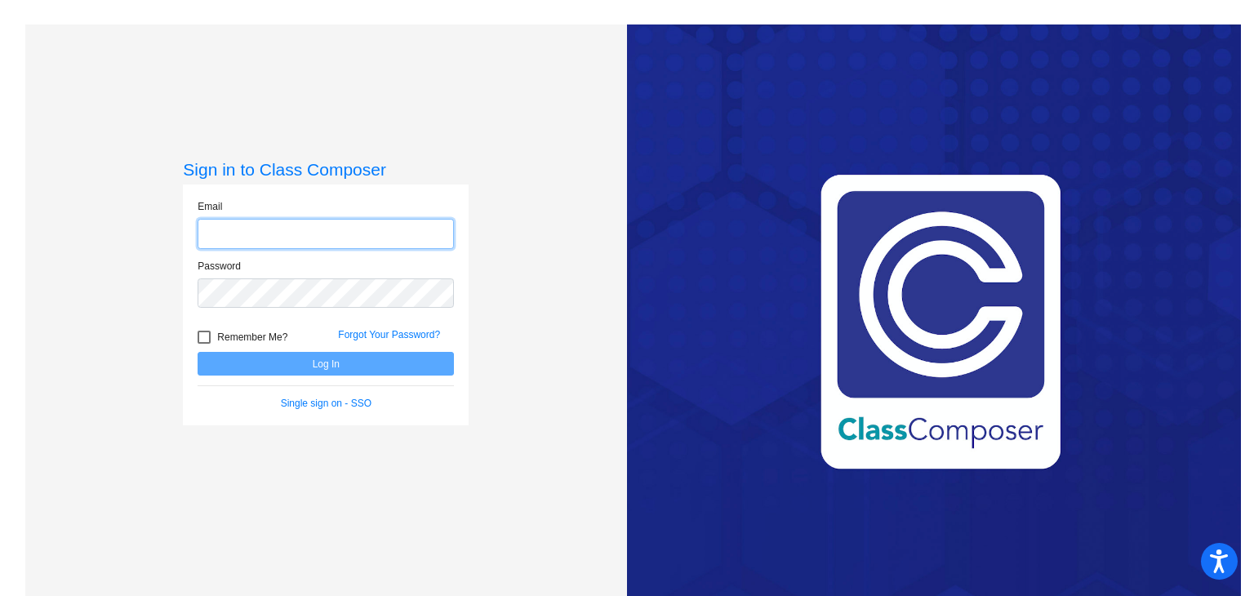
type input "[EMAIL_ADDRESS][DOMAIN_NAME]"
click at [326, 366] on button "Log In" at bounding box center [326, 364] width 256 height 24
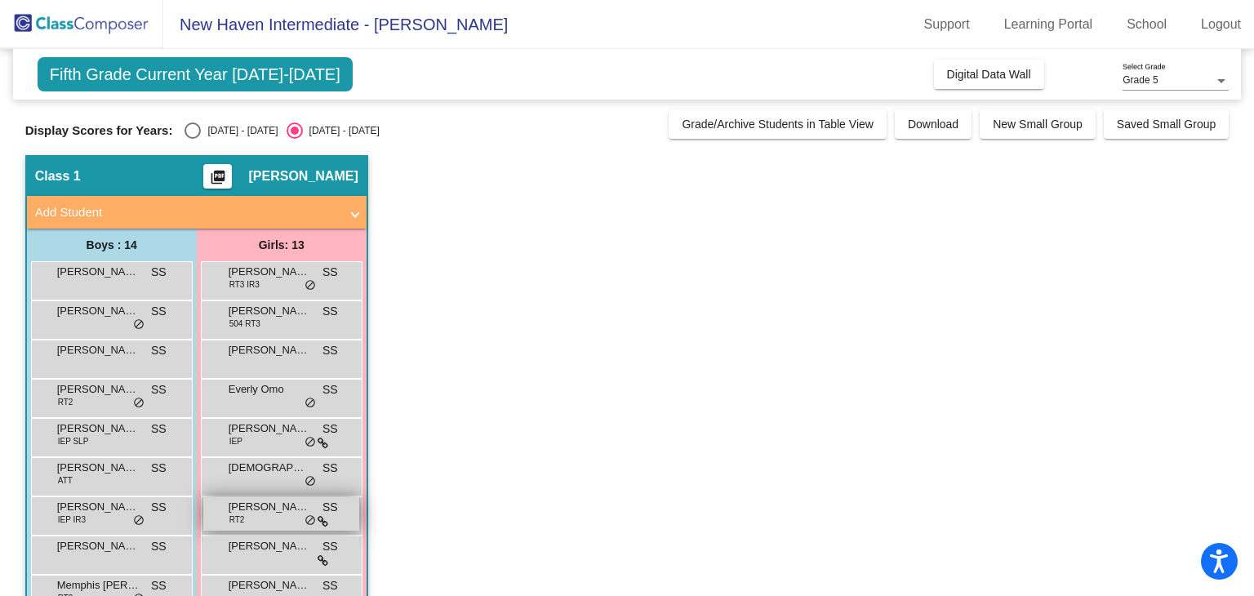
click at [263, 505] on span "[PERSON_NAME]" at bounding box center [270, 507] width 82 height 16
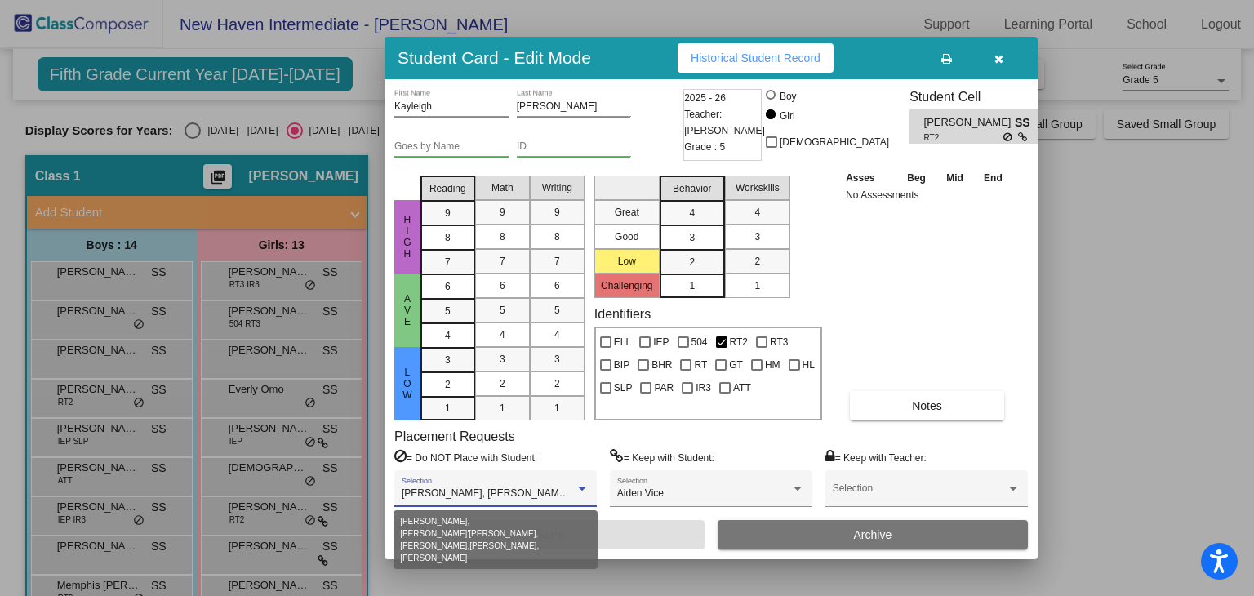
click at [585, 486] on div at bounding box center [582, 488] width 8 height 4
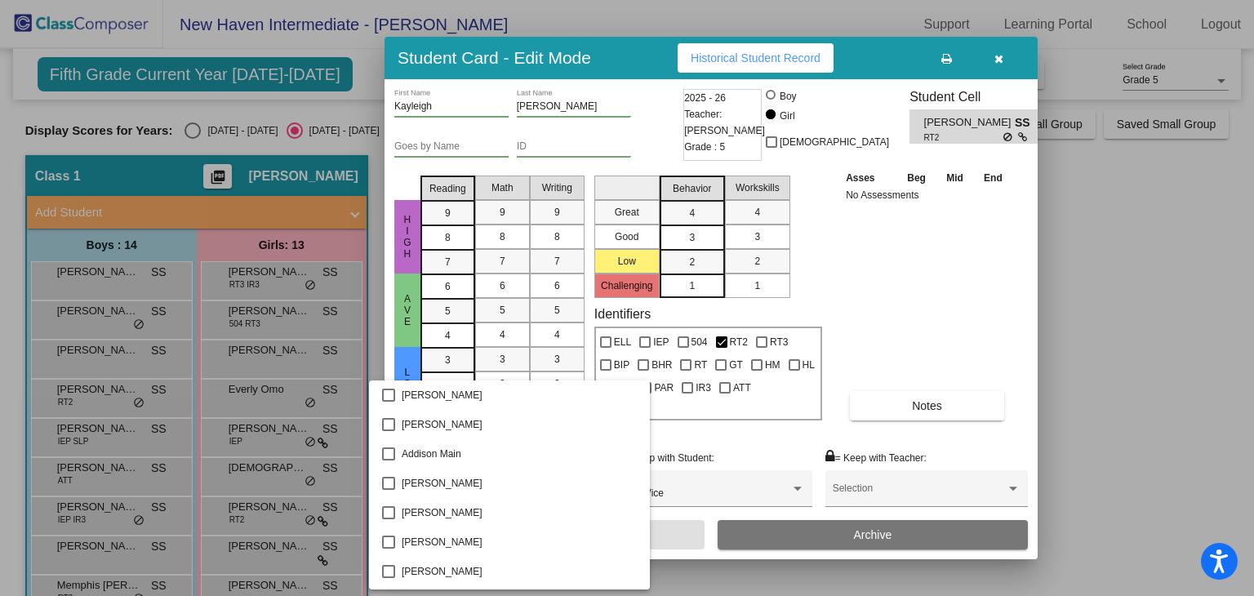
click at [1099, 302] on div at bounding box center [627, 298] width 1254 height 596
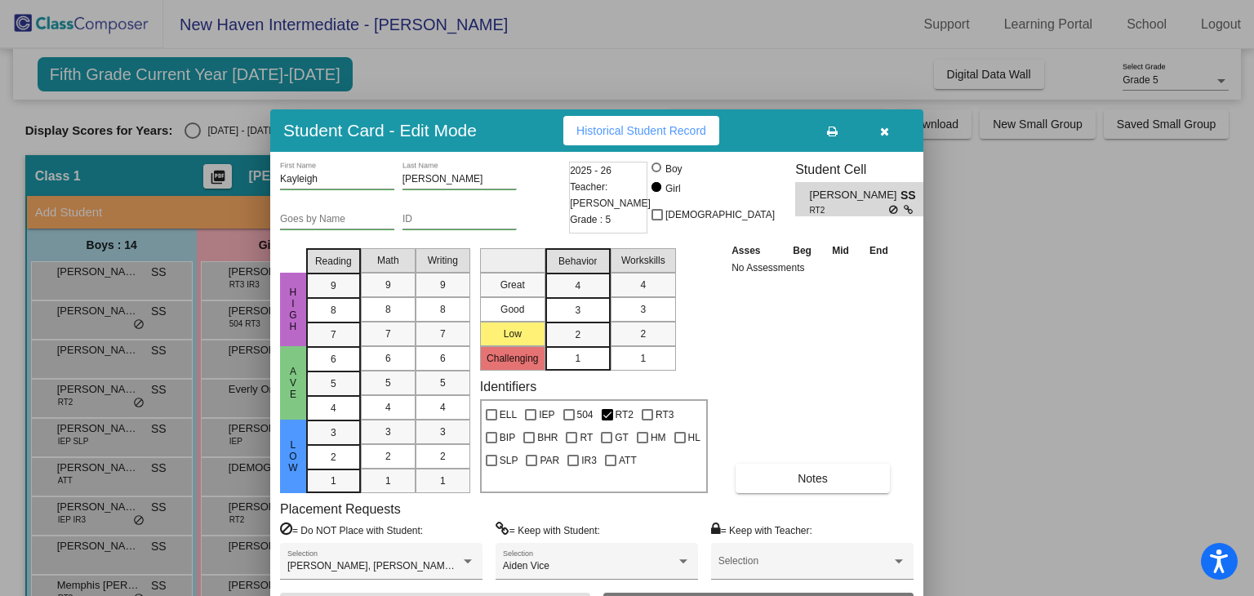
drag, startPoint x: 1001, startPoint y: 64, endPoint x: 887, endPoint y: 136, distance: 135.4
click at [887, 136] on icon "button" at bounding box center [884, 131] width 9 height 11
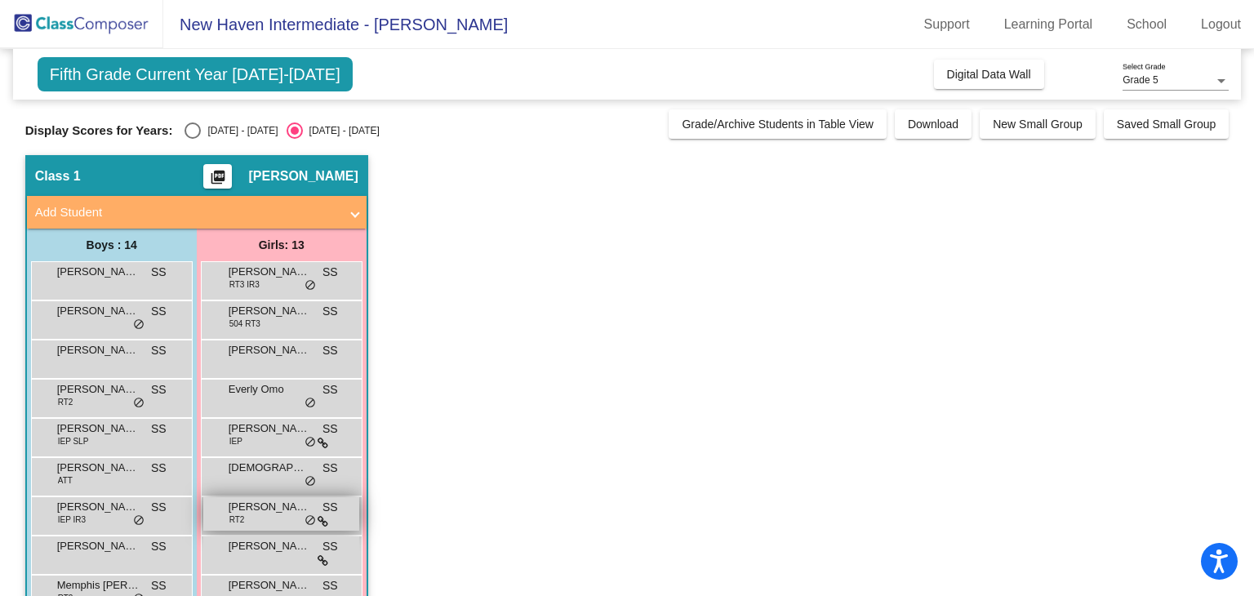
click at [277, 508] on span "[PERSON_NAME]" at bounding box center [270, 507] width 82 height 16
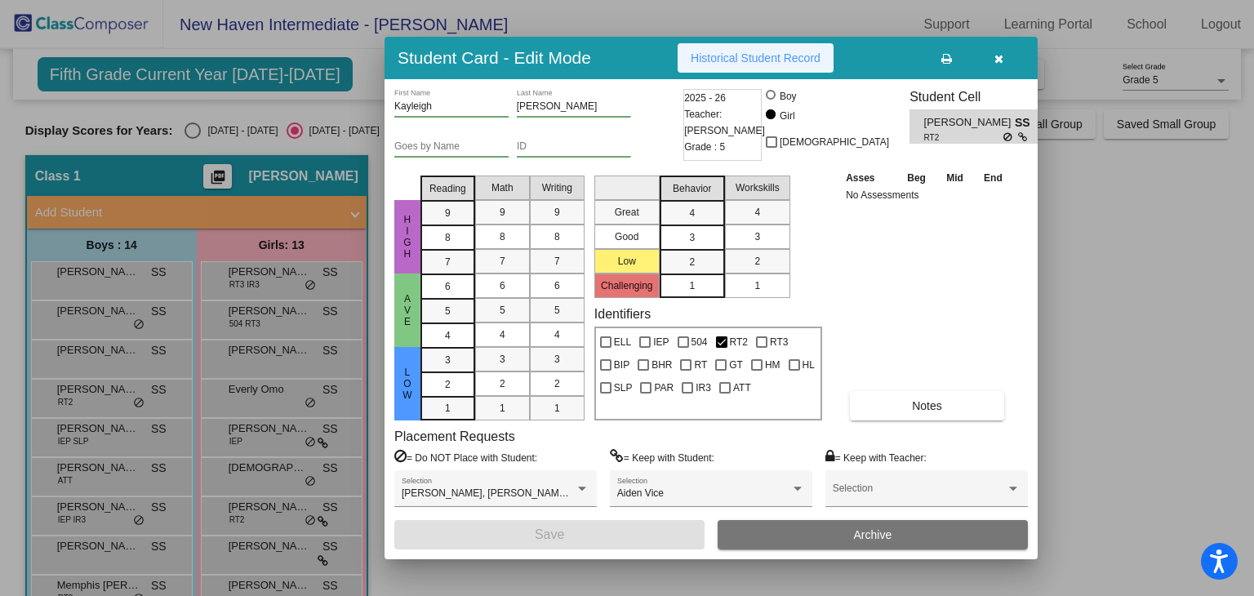
click at [761, 46] on button "Historical Student Record" at bounding box center [755, 57] width 156 height 29
click at [999, 57] on icon "button" at bounding box center [998, 58] width 9 height 11
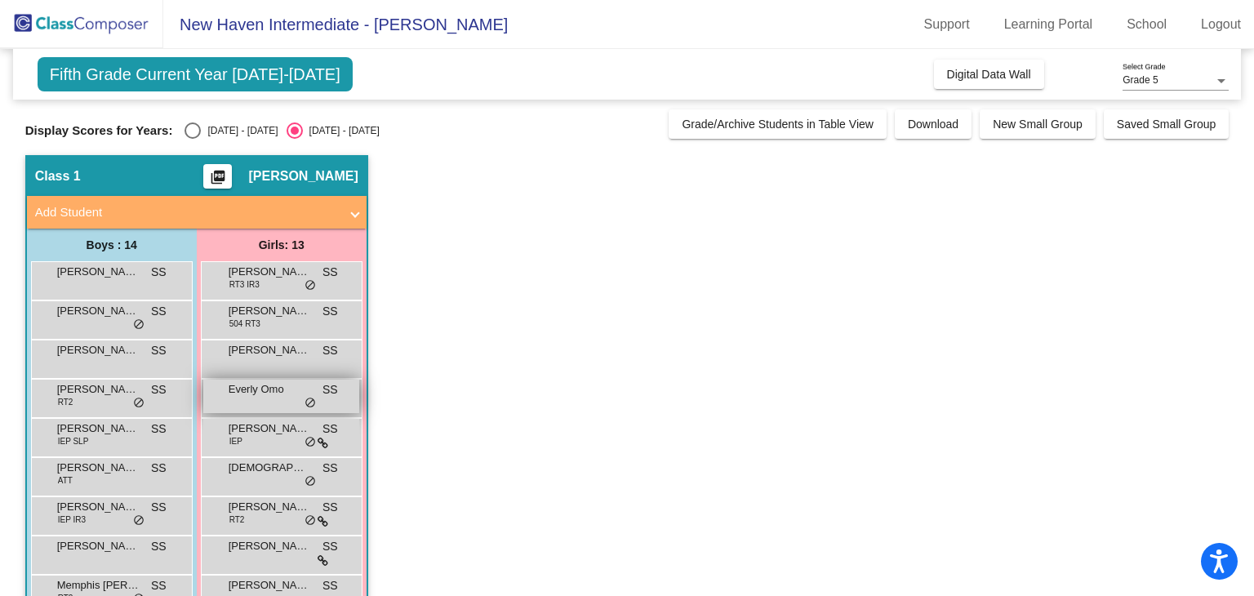
click at [271, 396] on div "Everly Omo SS lock do_not_disturb_alt" at bounding box center [281, 396] width 156 height 33
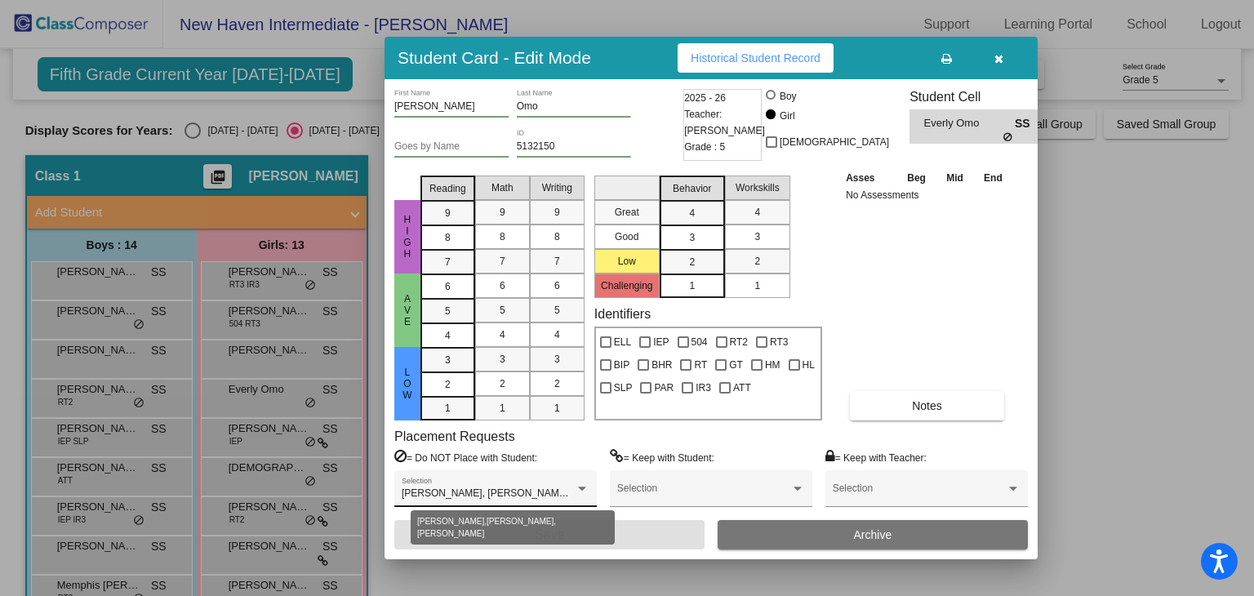
click at [575, 485] on div at bounding box center [582, 488] width 15 height 11
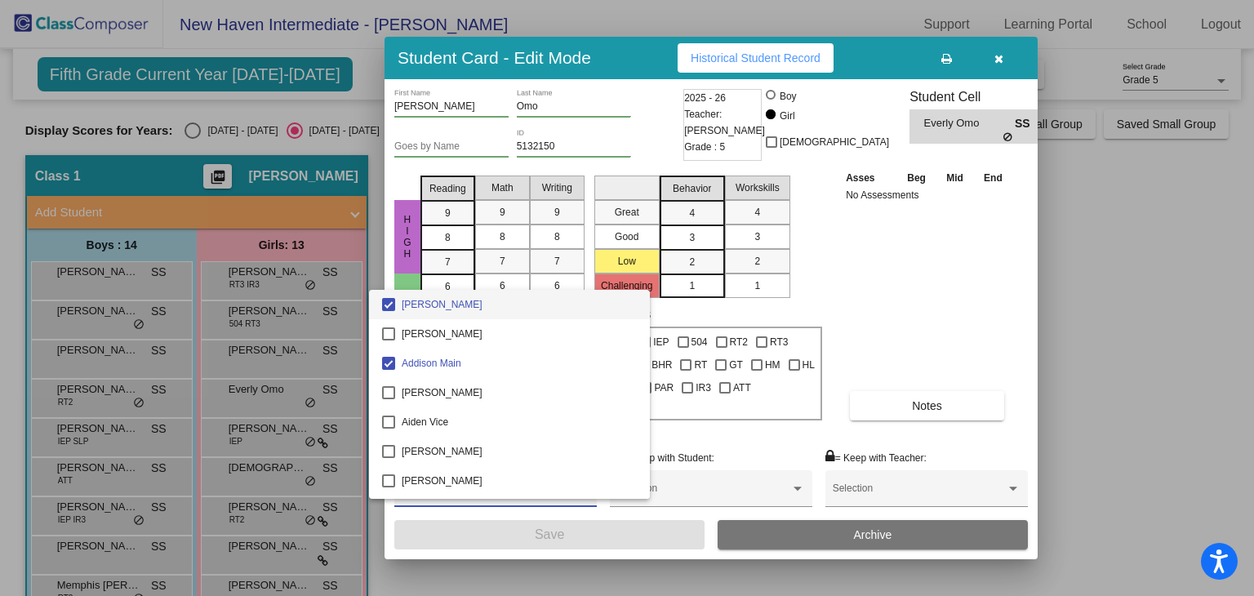
click at [943, 317] on div at bounding box center [627, 298] width 1254 height 596
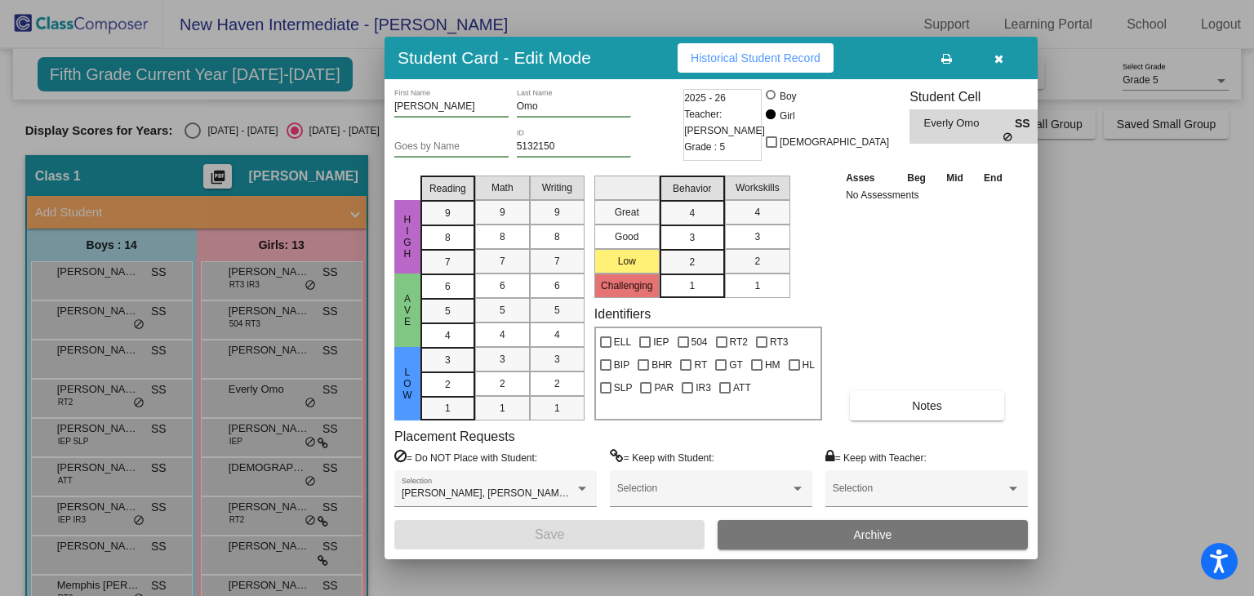
click at [742, 65] on button "Historical Student Record" at bounding box center [755, 57] width 156 height 29
click at [998, 63] on icon "button" at bounding box center [998, 58] width 9 height 11
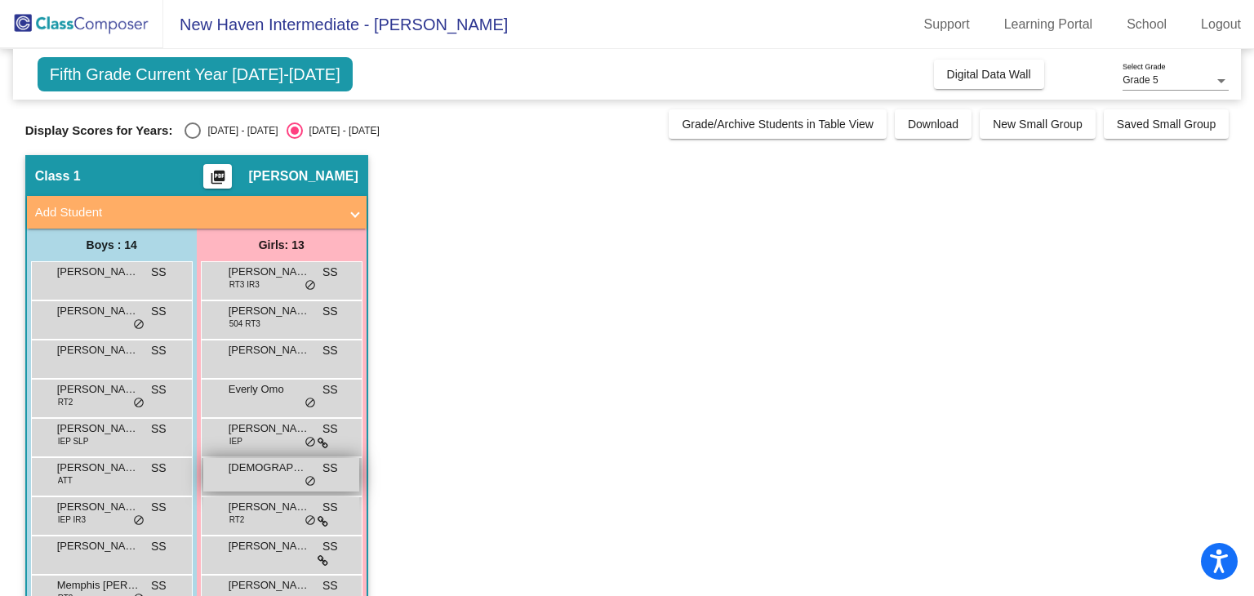
click at [248, 476] on div "[PERSON_NAME] SS lock do_not_disturb_alt" at bounding box center [281, 474] width 156 height 33
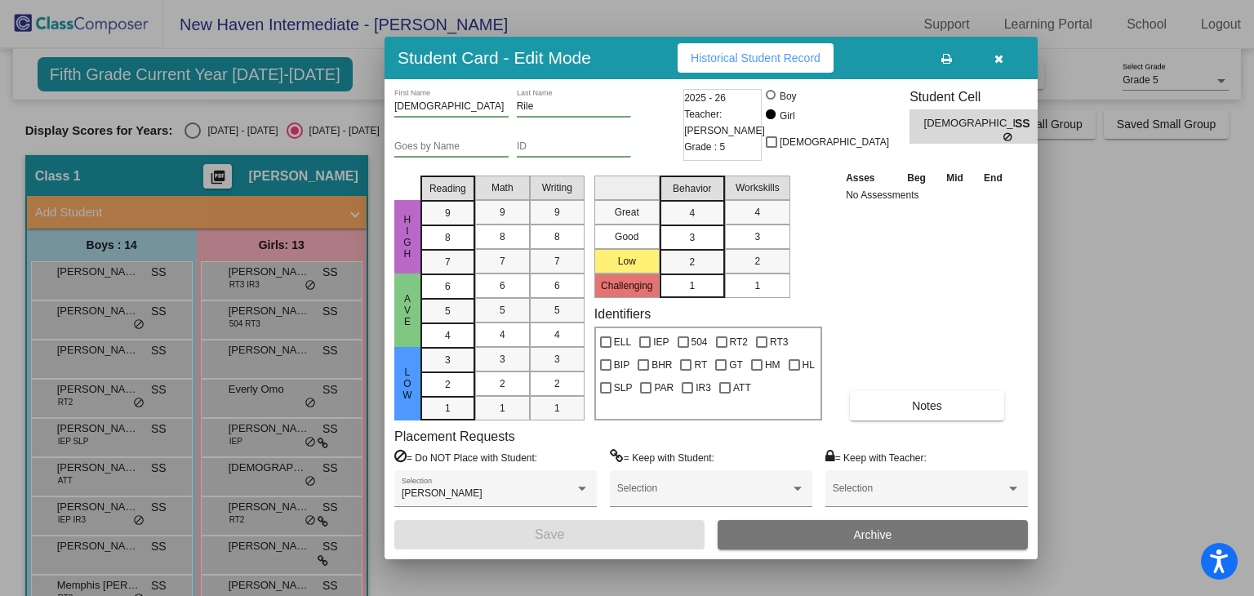
click at [759, 64] on span "Historical Student Record" at bounding box center [755, 57] width 130 height 13
click at [1001, 60] on icon "button" at bounding box center [998, 58] width 9 height 11
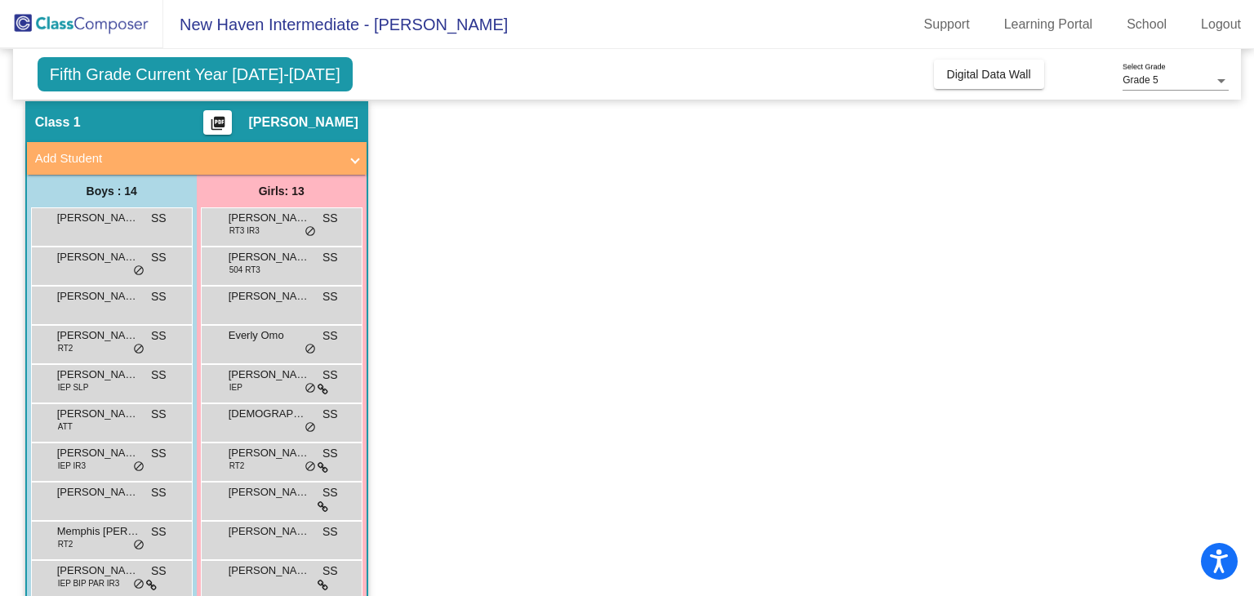
scroll to position [56, 0]
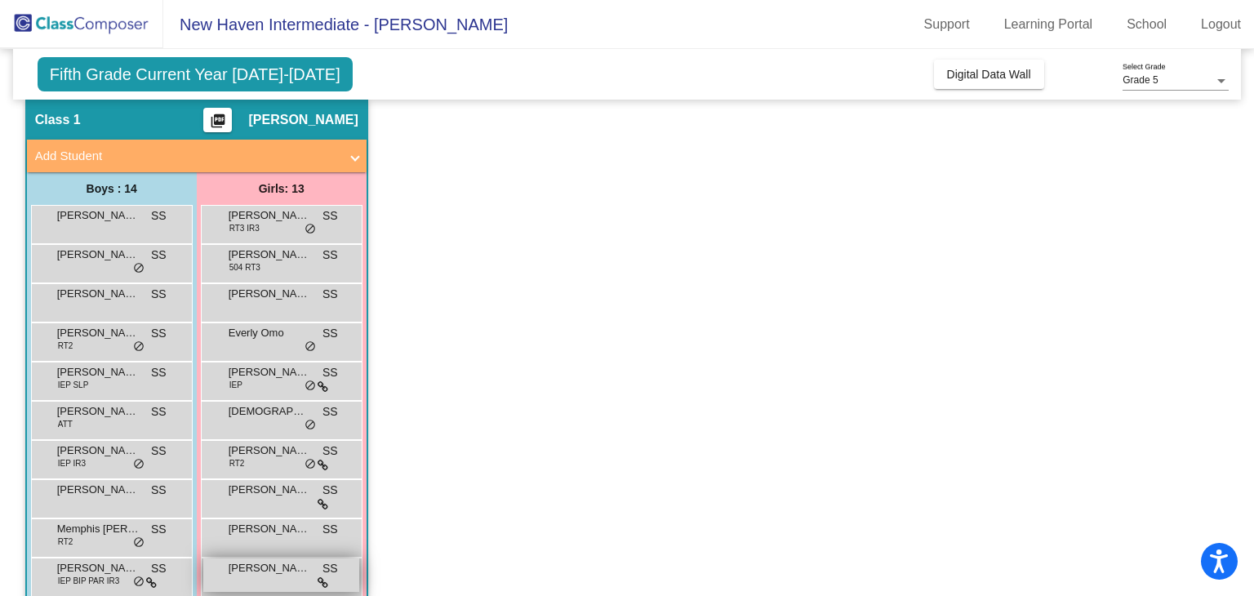
click at [274, 579] on div "[PERSON_NAME] SS lock do_not_disturb_alt" at bounding box center [281, 574] width 156 height 33
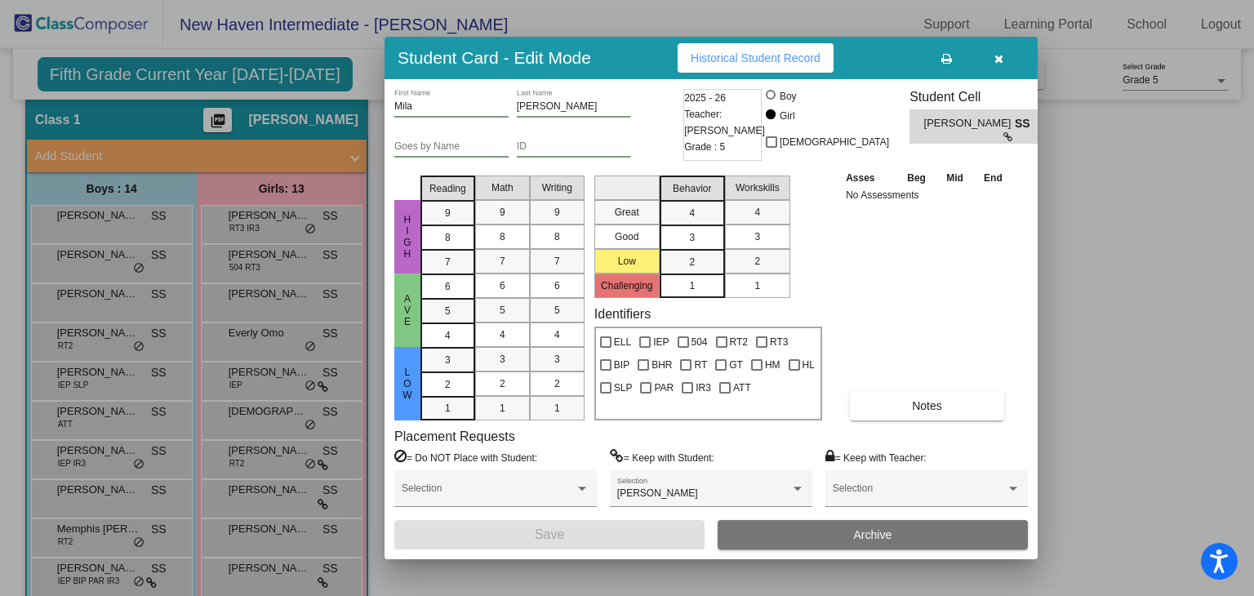
click at [761, 49] on button "Historical Student Record" at bounding box center [755, 57] width 156 height 29
click at [992, 53] on button "button" at bounding box center [998, 57] width 52 height 29
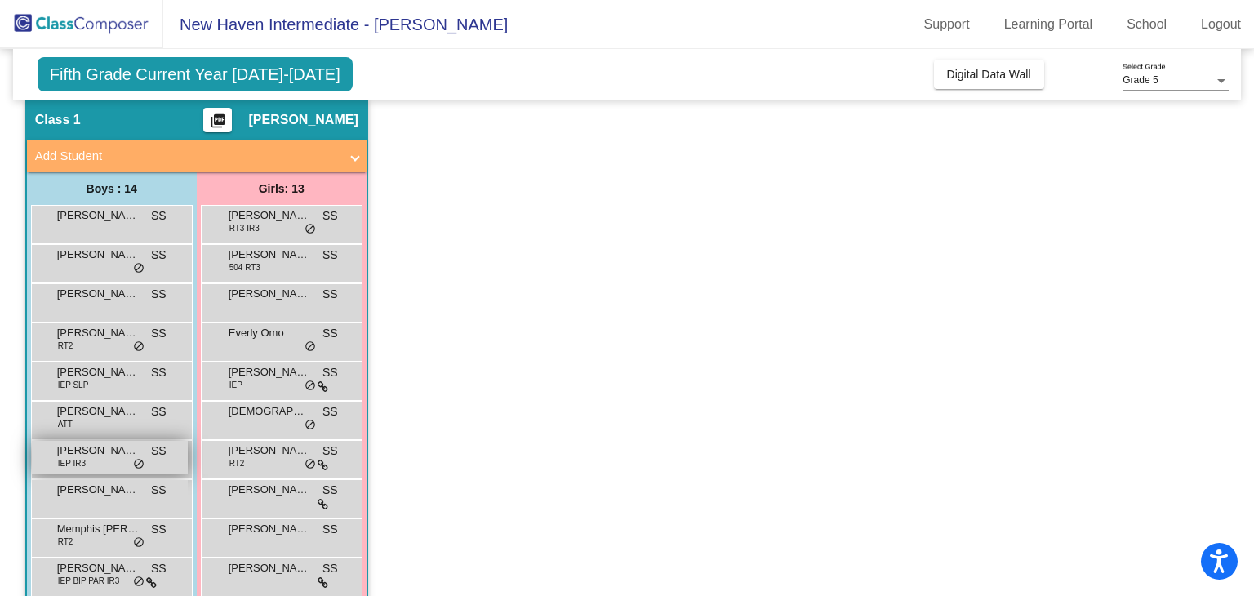
click at [95, 462] on div "[PERSON_NAME] IEP IR3 SS lock do_not_disturb_alt" at bounding box center [110, 457] width 156 height 33
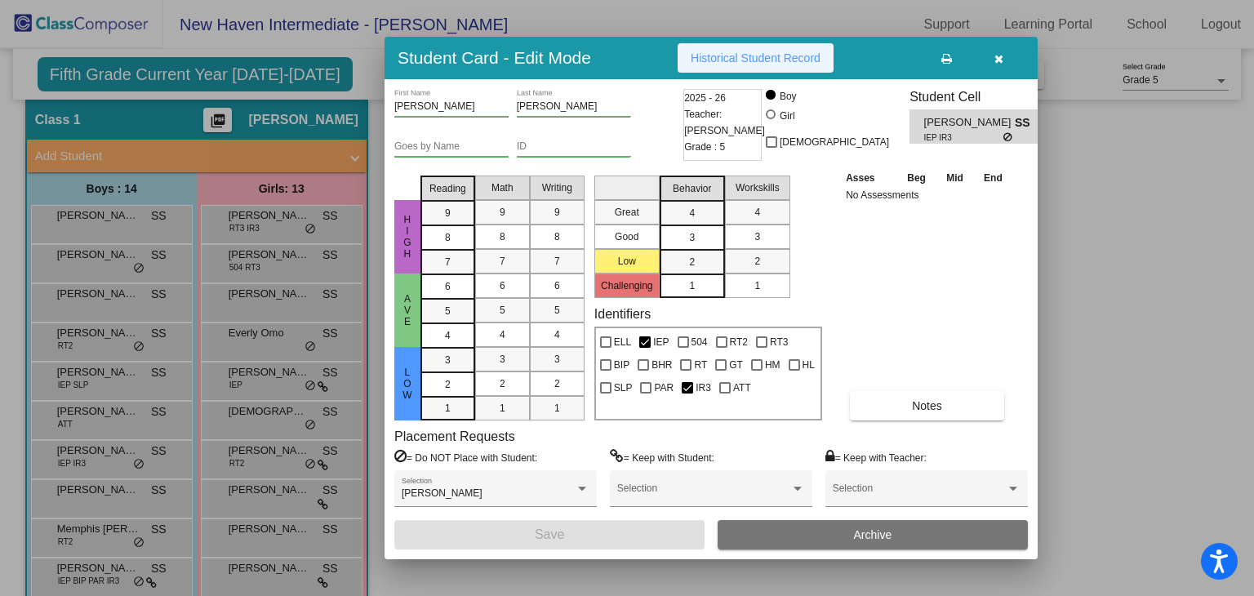
click at [777, 56] on span "Historical Student Record" at bounding box center [755, 57] width 130 height 13
click at [997, 61] on icon "button" at bounding box center [998, 58] width 9 height 11
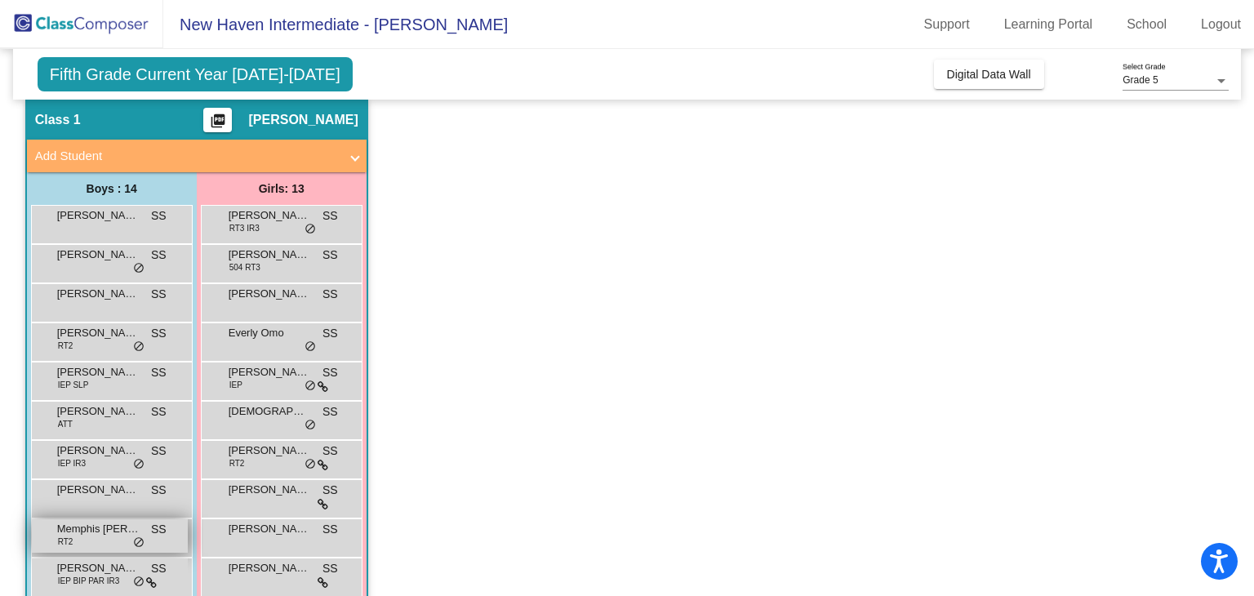
click at [106, 533] on span "Memphis [PERSON_NAME]" at bounding box center [98, 529] width 82 height 16
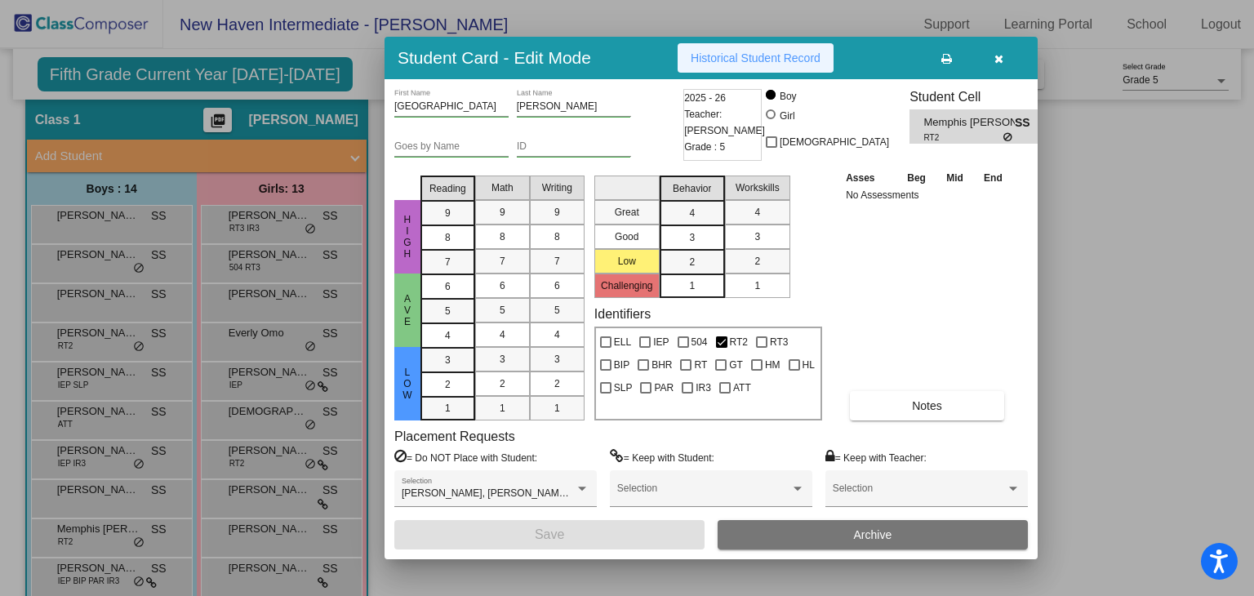
click at [773, 63] on span "Historical Student Record" at bounding box center [755, 57] width 130 height 13
click at [1007, 61] on button "button" at bounding box center [998, 57] width 52 height 29
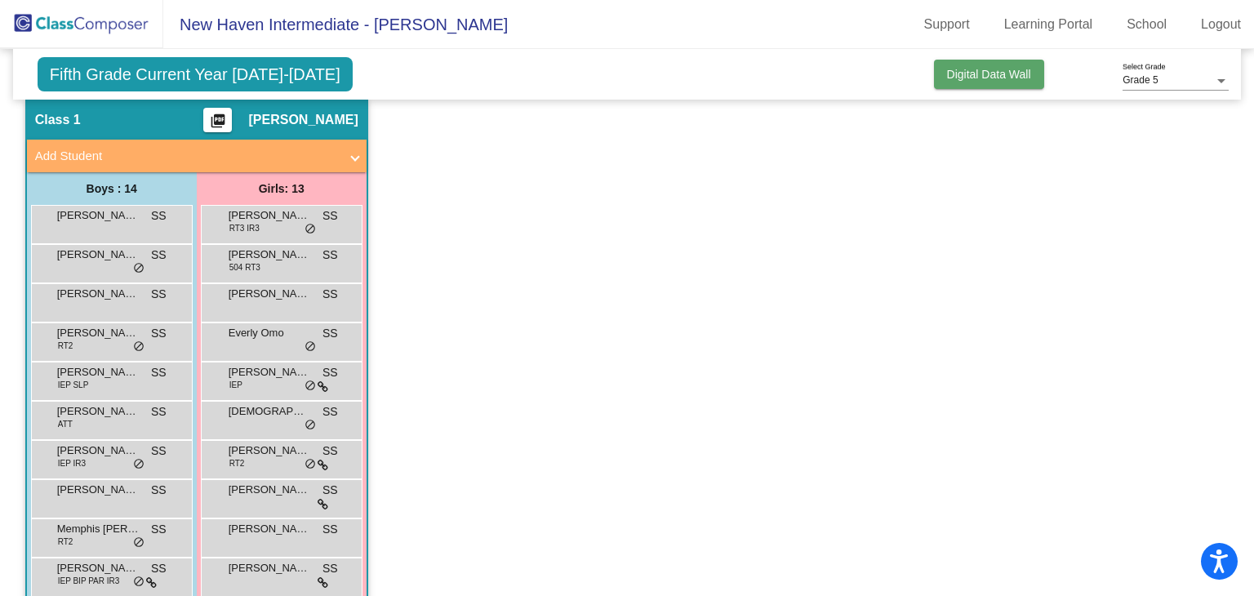
click at [960, 81] on button "Digital Data Wall" at bounding box center [989, 74] width 110 height 29
